Goal: Information Seeking & Learning: Learn about a topic

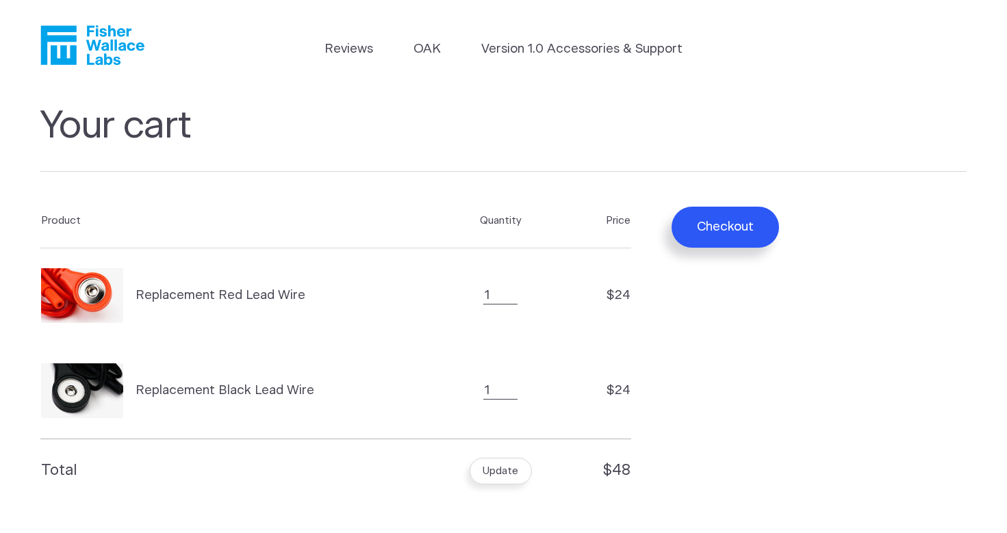
click at [131, 40] on icon "Fisher Wallace" at bounding box center [92, 45] width 104 height 40
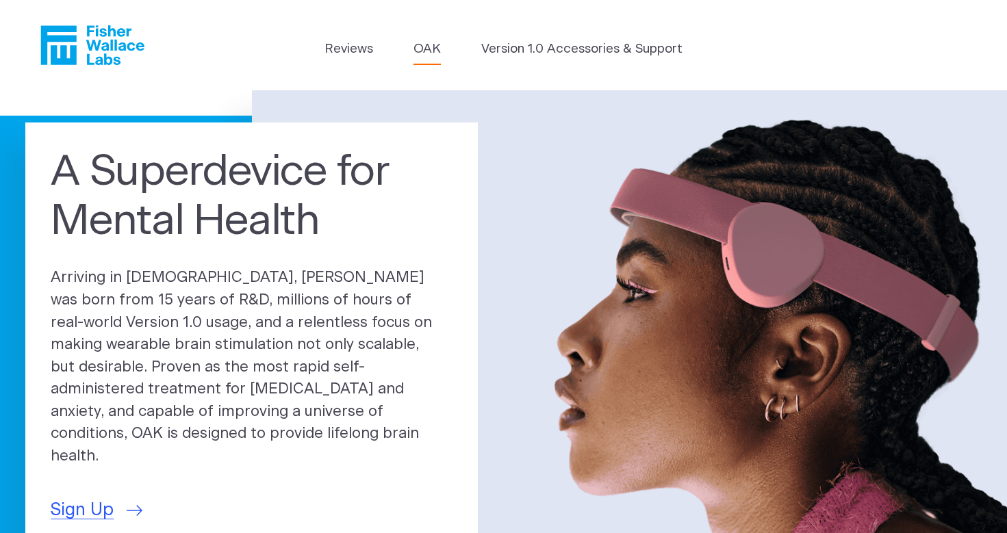
click at [425, 44] on link "OAK" at bounding box center [427, 49] width 27 height 19
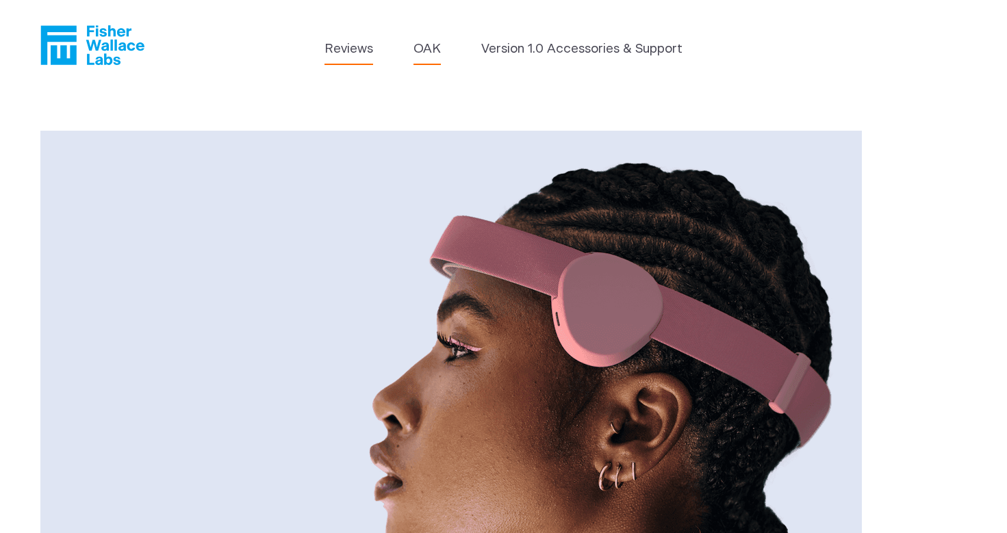
click at [341, 45] on link "Reviews" at bounding box center [349, 49] width 49 height 19
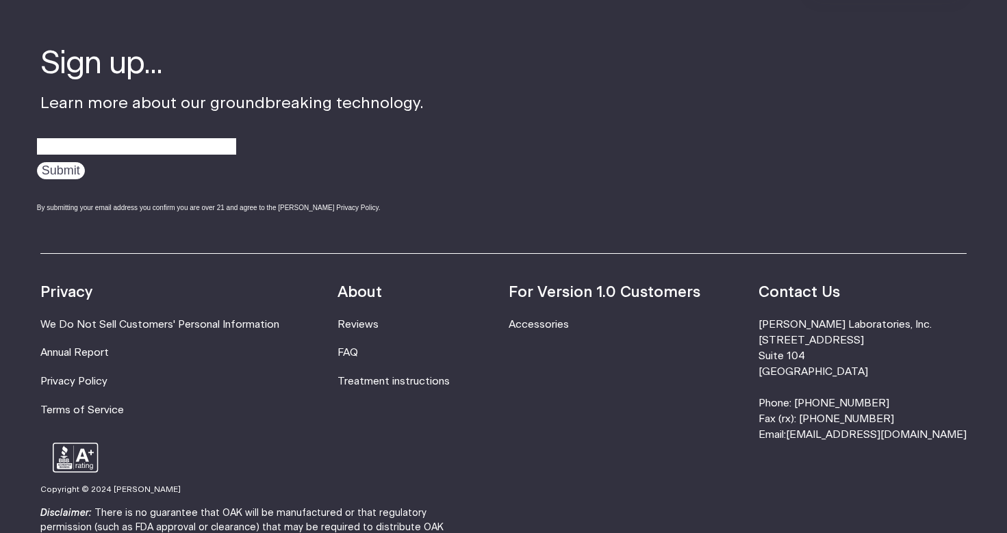
scroll to position [1748, 0]
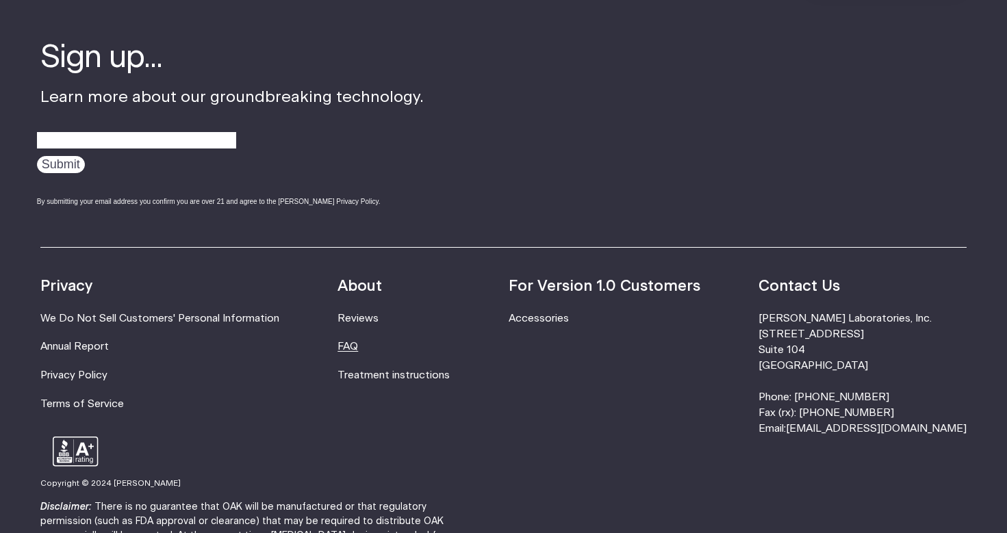
click at [358, 342] on link "FAQ" at bounding box center [348, 347] width 21 height 10
click at [447, 370] on link "Treatment instructions" at bounding box center [394, 375] width 112 height 10
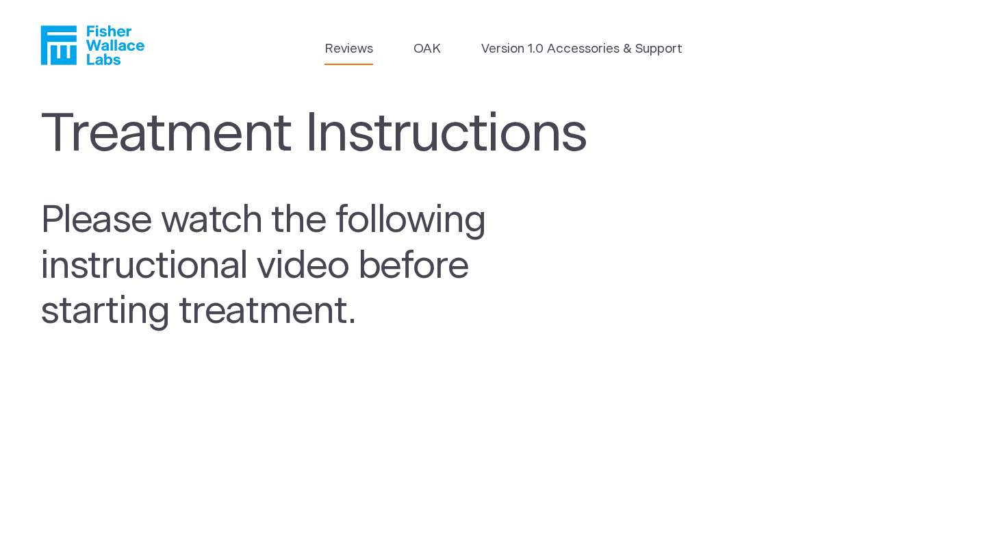
click at [353, 44] on link "Reviews" at bounding box center [349, 49] width 49 height 19
